Goal: Task Accomplishment & Management: Manage account settings

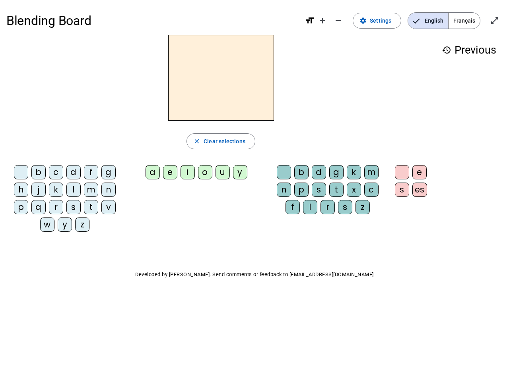
click at [323, 21] on mat-icon "add" at bounding box center [322, 21] width 10 height 10
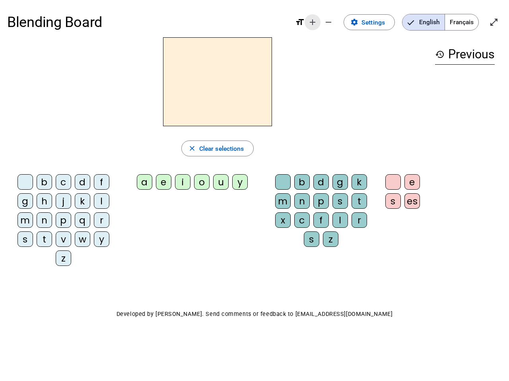
click at [339, 21] on div "Blending Board format_size add remove settings Settings English Français open_i…" at bounding box center [254, 22] width 494 height 30
click at [377, 21] on span "Settings" at bounding box center [372, 22] width 23 height 11
click at [428, 21] on span "English" at bounding box center [423, 22] width 42 height 16
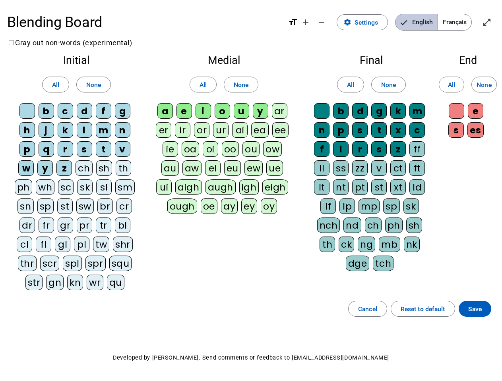
click at [428, 21] on span "English" at bounding box center [416, 22] width 42 height 16
click at [464, 21] on span "Français" at bounding box center [454, 22] width 33 height 16
click at [464, 21] on span "Français" at bounding box center [448, 22] width 45 height 16
click at [494, 21] on span "Enter full screen" at bounding box center [486, 22] width 19 height 19
